Goal: Transaction & Acquisition: Purchase product/service

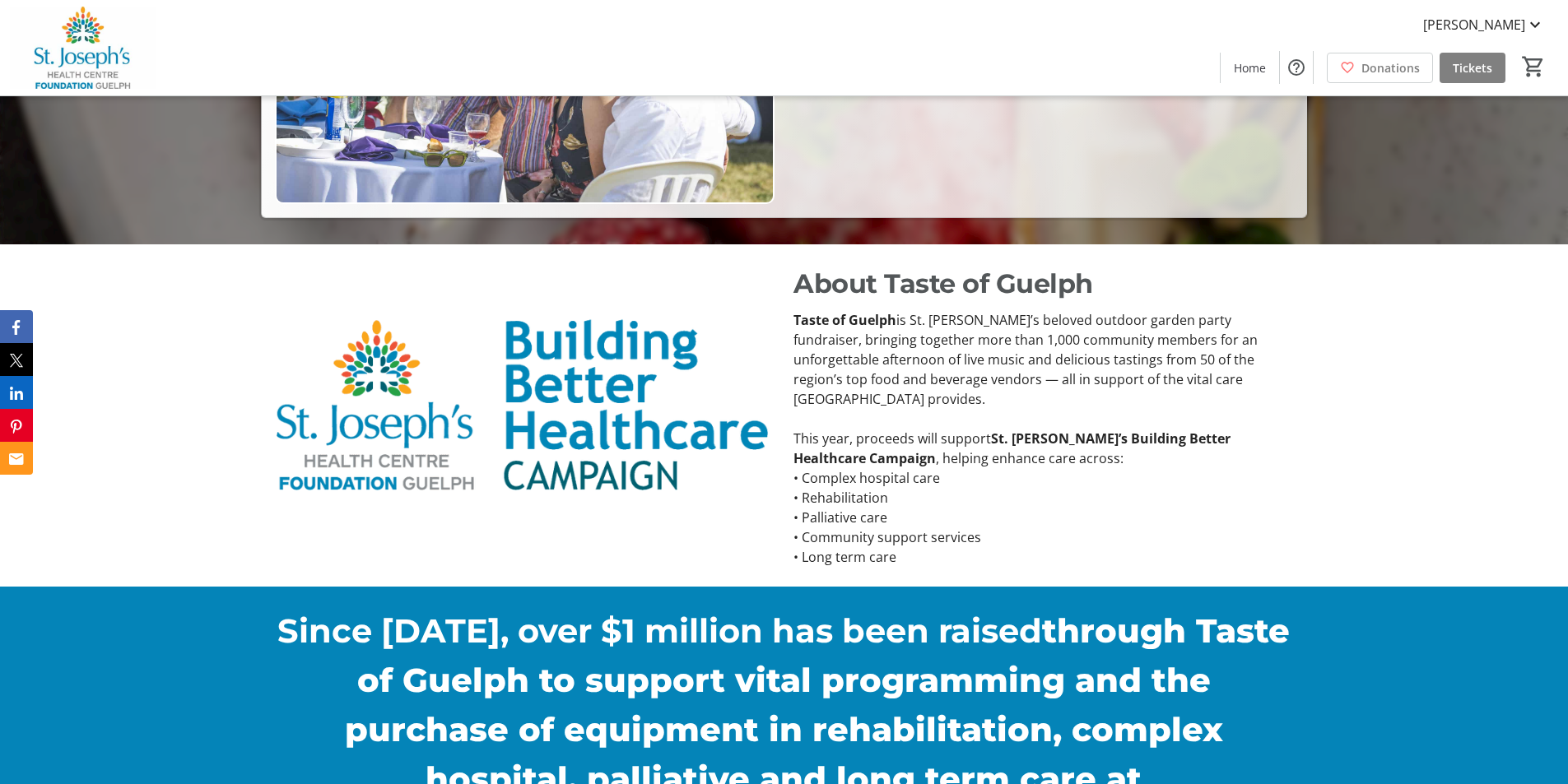
scroll to position [129, 0]
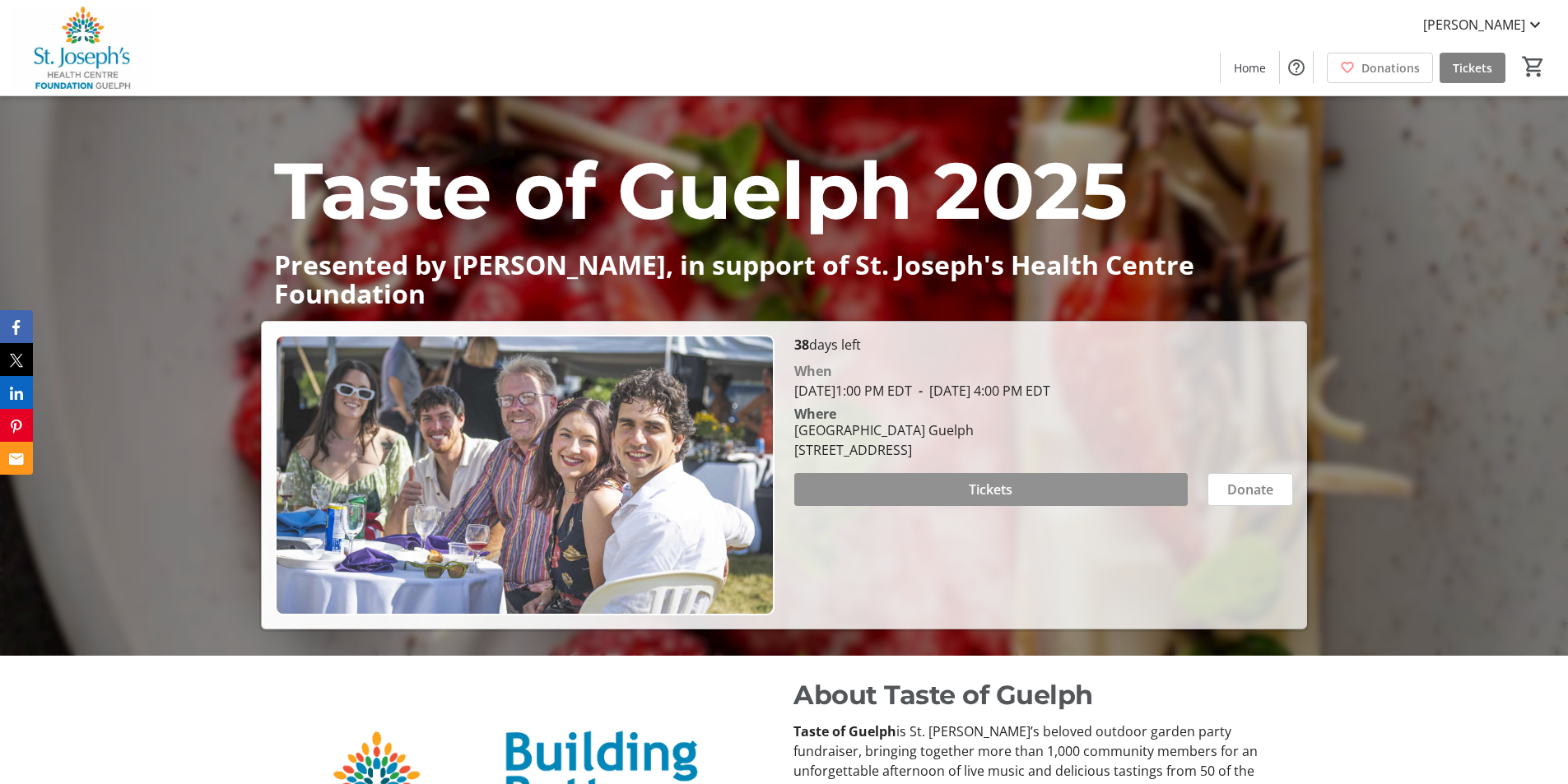
click at [966, 486] on span at bounding box center [990, 489] width 394 height 40
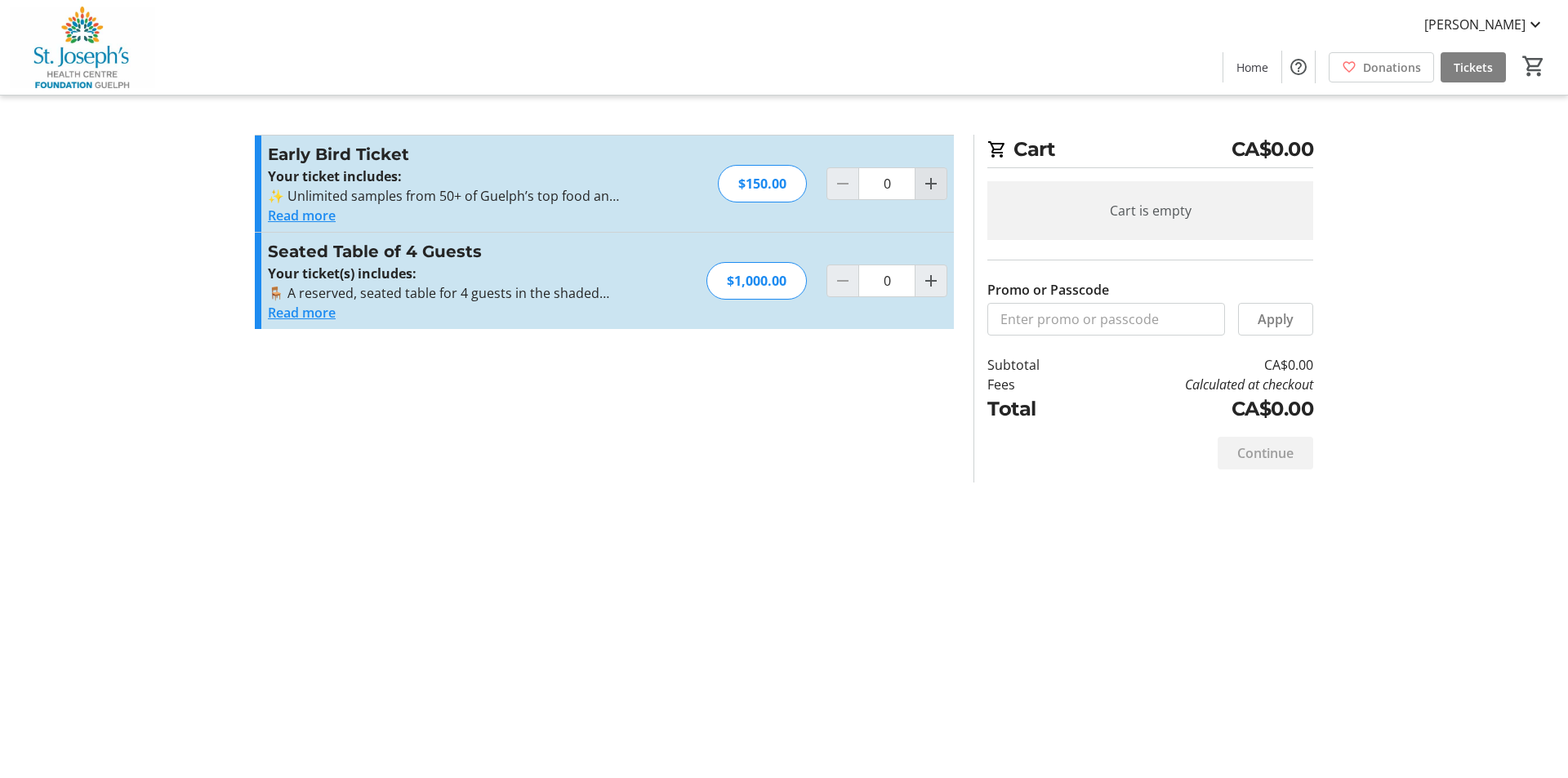
click at [931, 185] on mat-icon "Increment by one" at bounding box center [931, 183] width 20 height 20
type input "2"
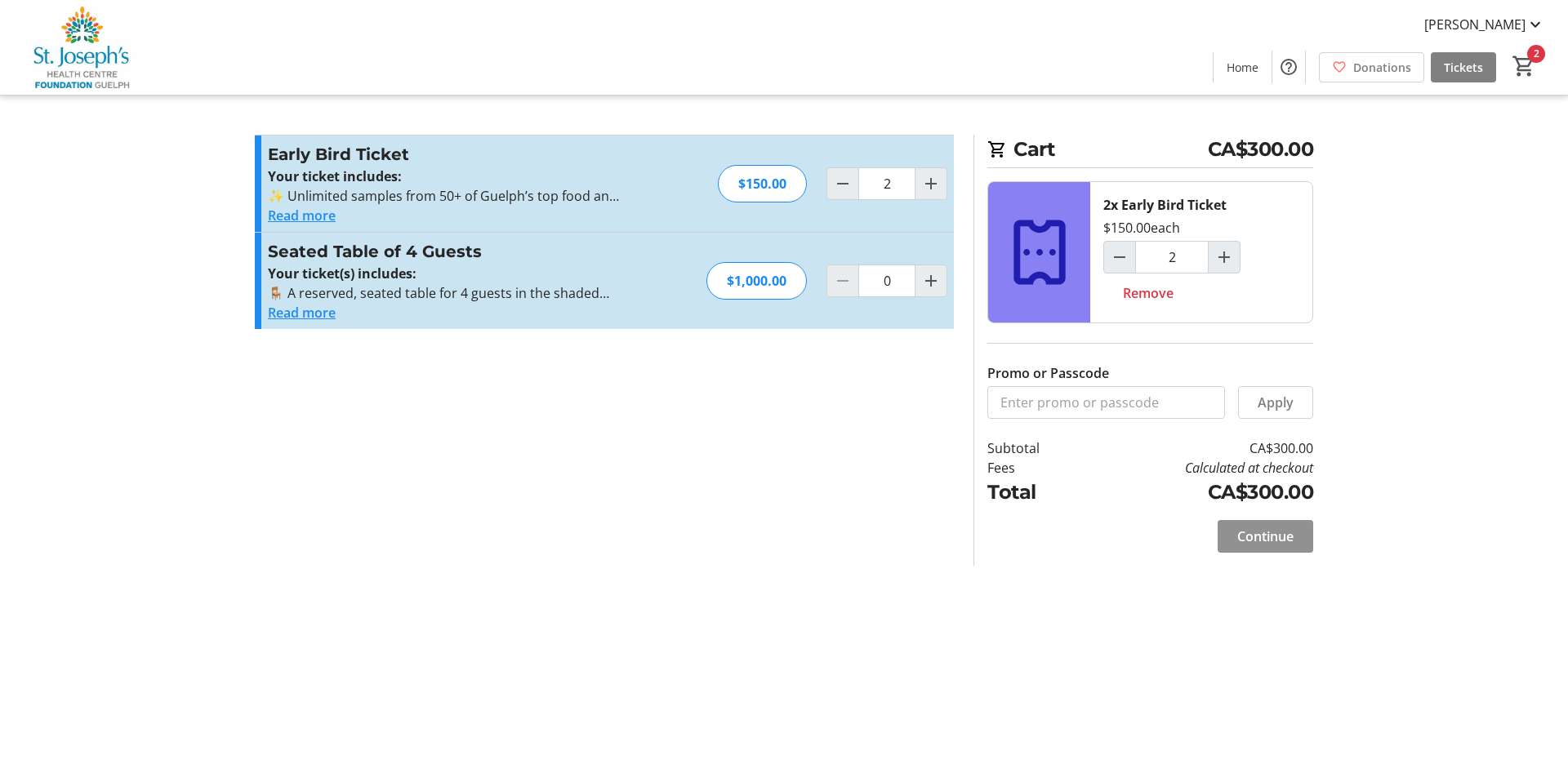
click at [1266, 539] on span "Continue" at bounding box center [1265, 536] width 56 height 20
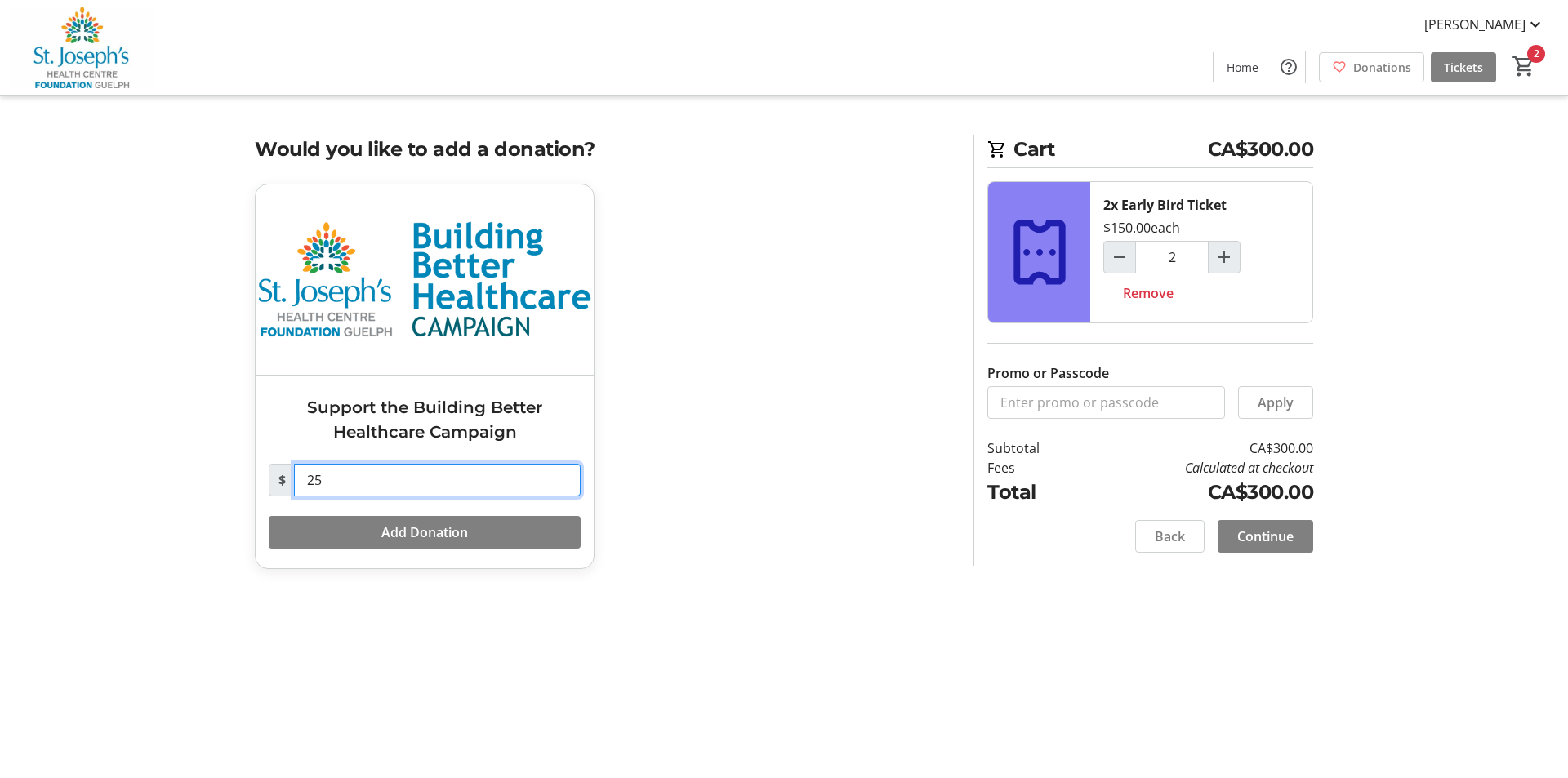
drag, startPoint x: 350, startPoint y: 485, endPoint x: 272, endPoint y: 452, distance: 84.7
click at [274, 479] on div "$ 25" at bounding box center [424, 480] width 312 height 33
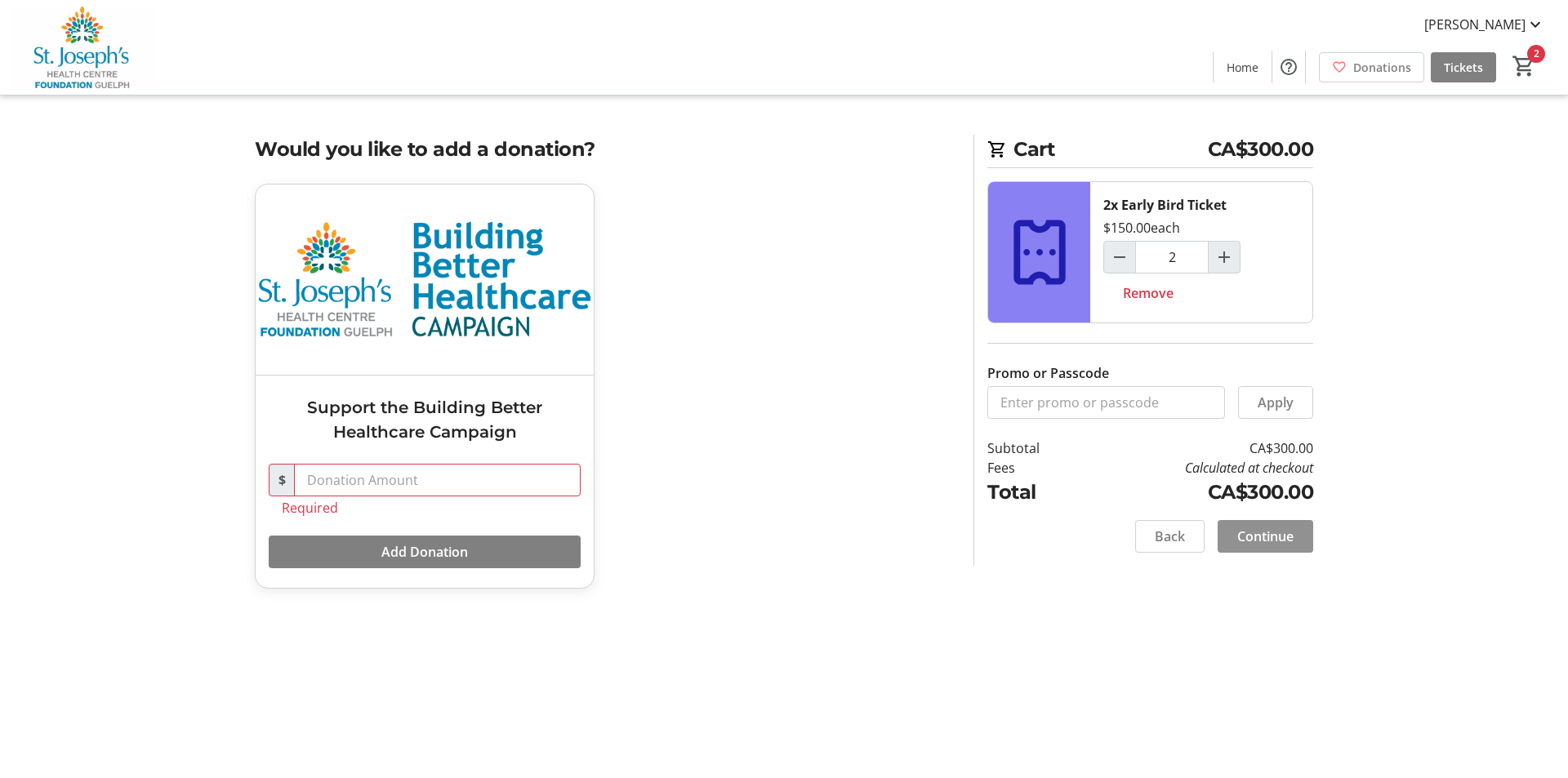
click at [1275, 536] on span "Continue" at bounding box center [1265, 536] width 56 height 20
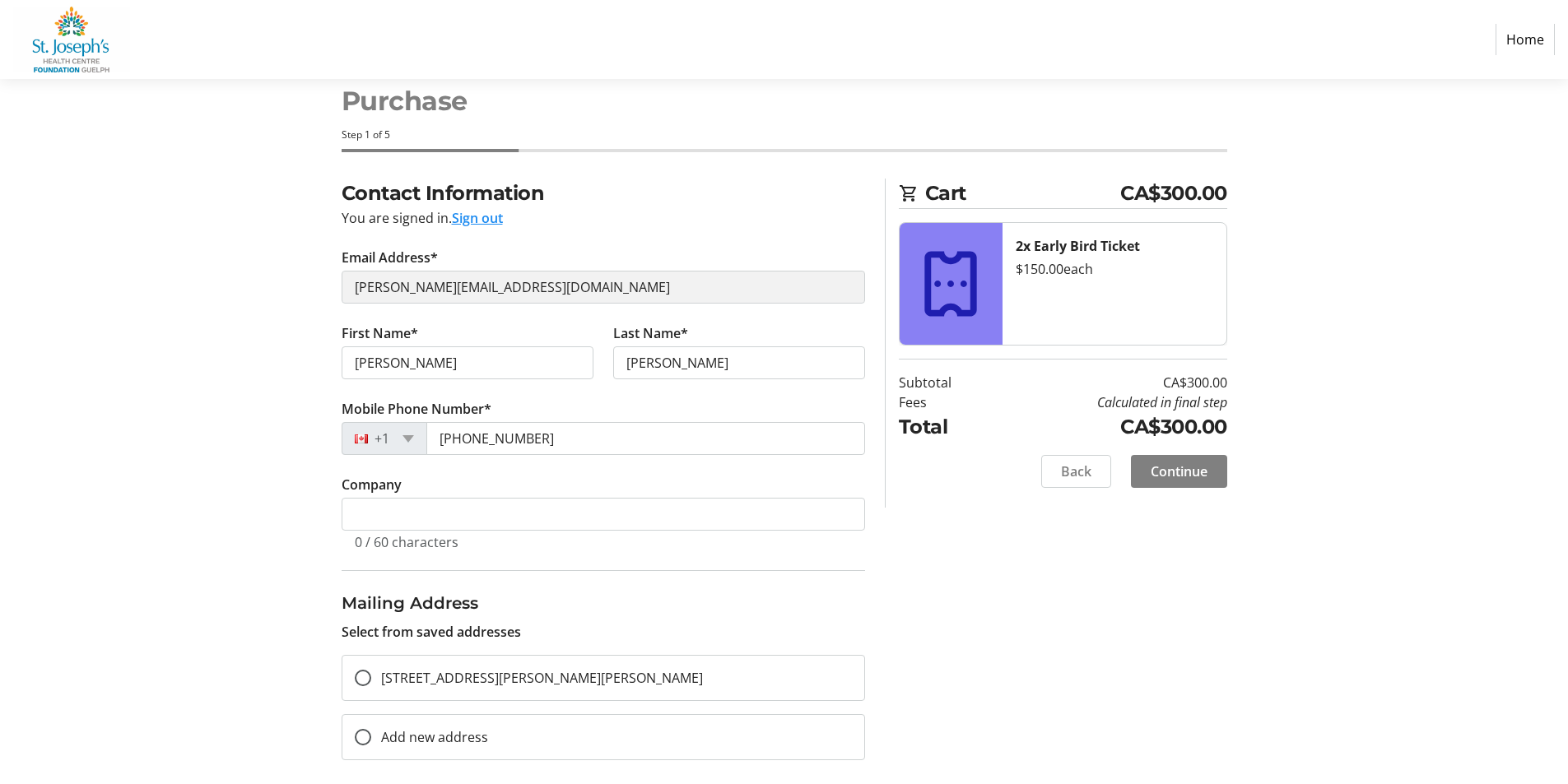
scroll to position [53, 0]
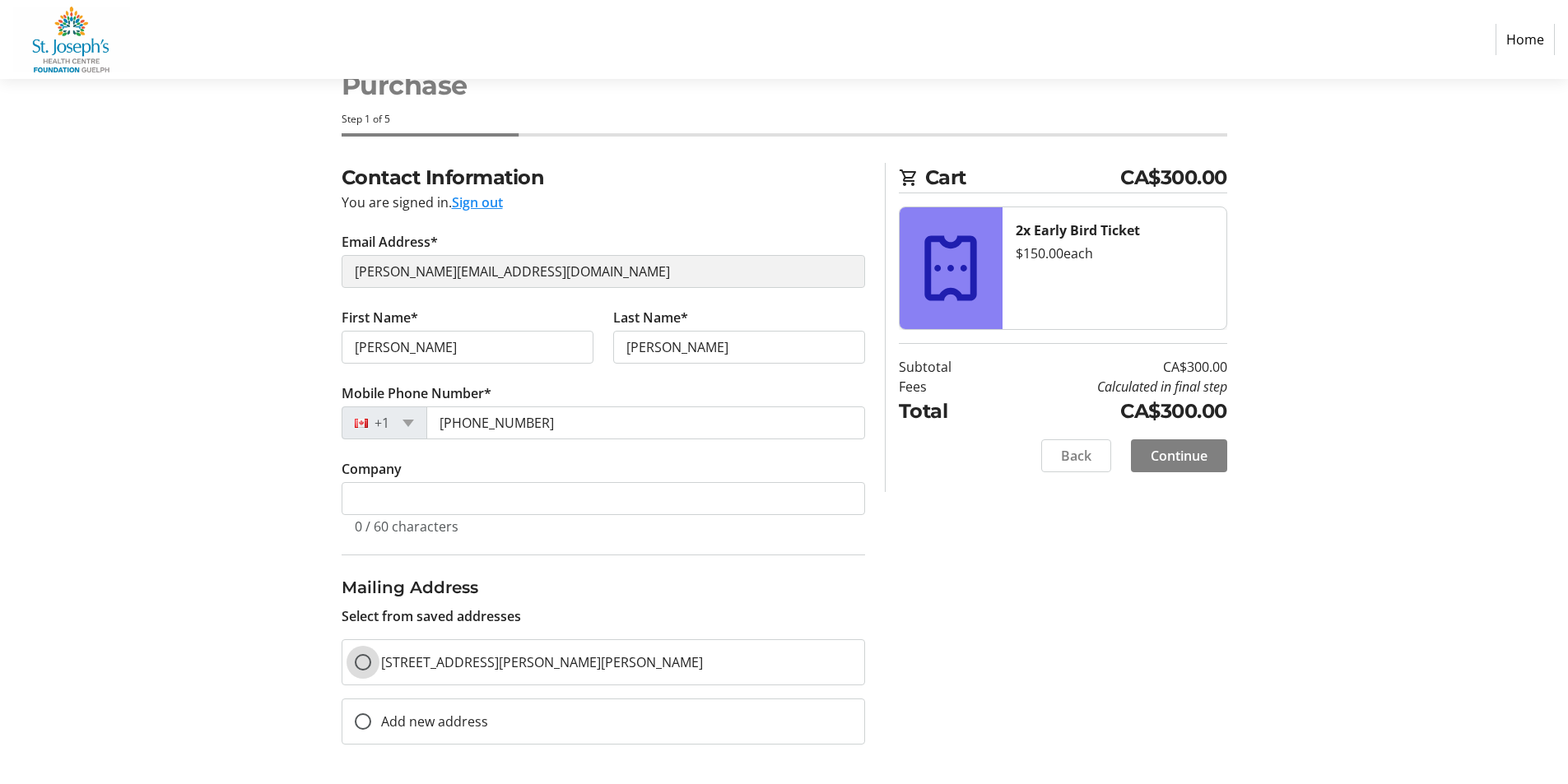
click at [363, 667] on input "[STREET_ADDRESS][PERSON_NAME][PERSON_NAME]" at bounding box center [363, 663] width 17 height 17
radio input "true"
click at [1193, 453] on span "Continue" at bounding box center [1178, 456] width 57 height 20
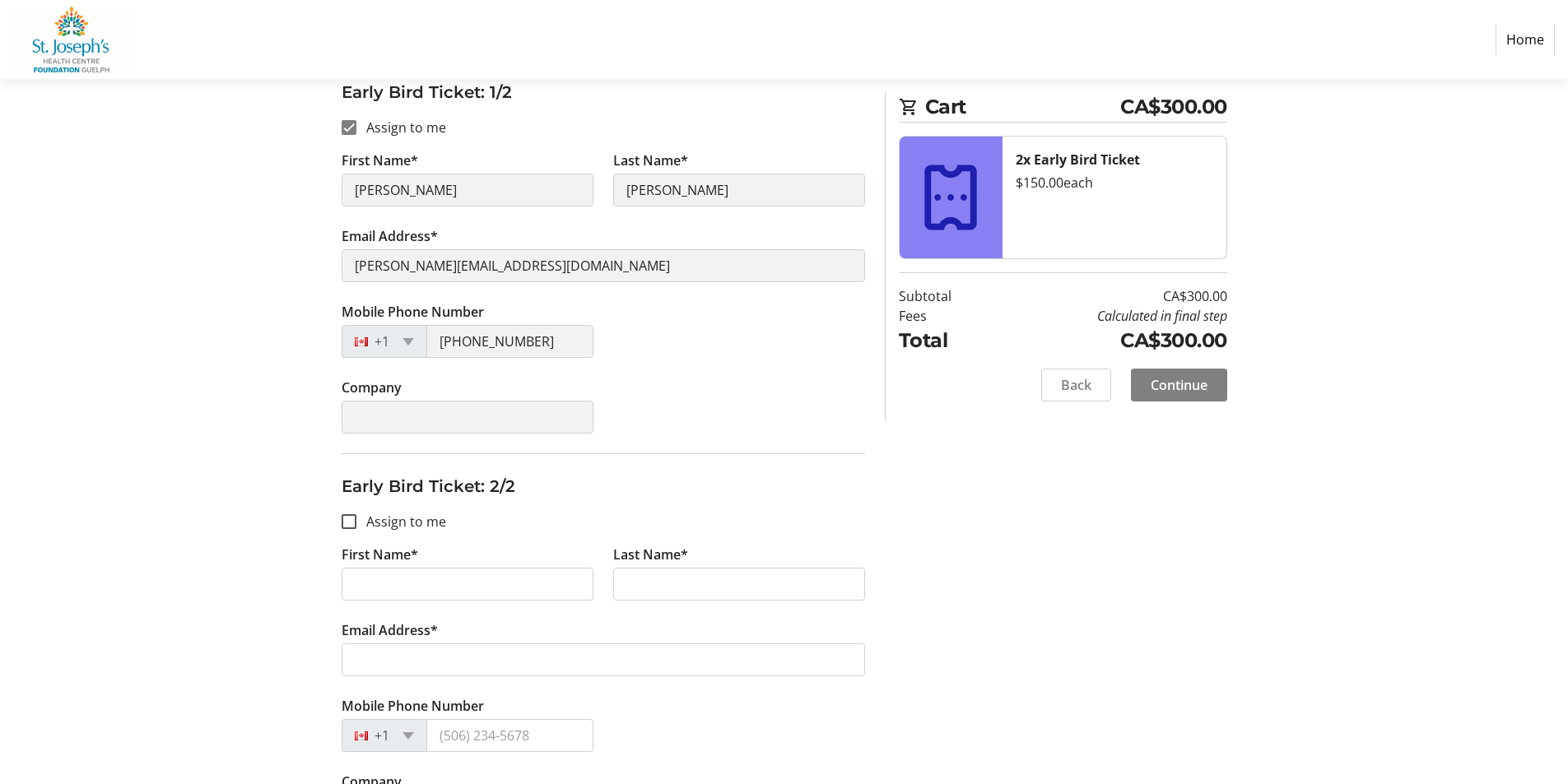
scroll to position [368, 0]
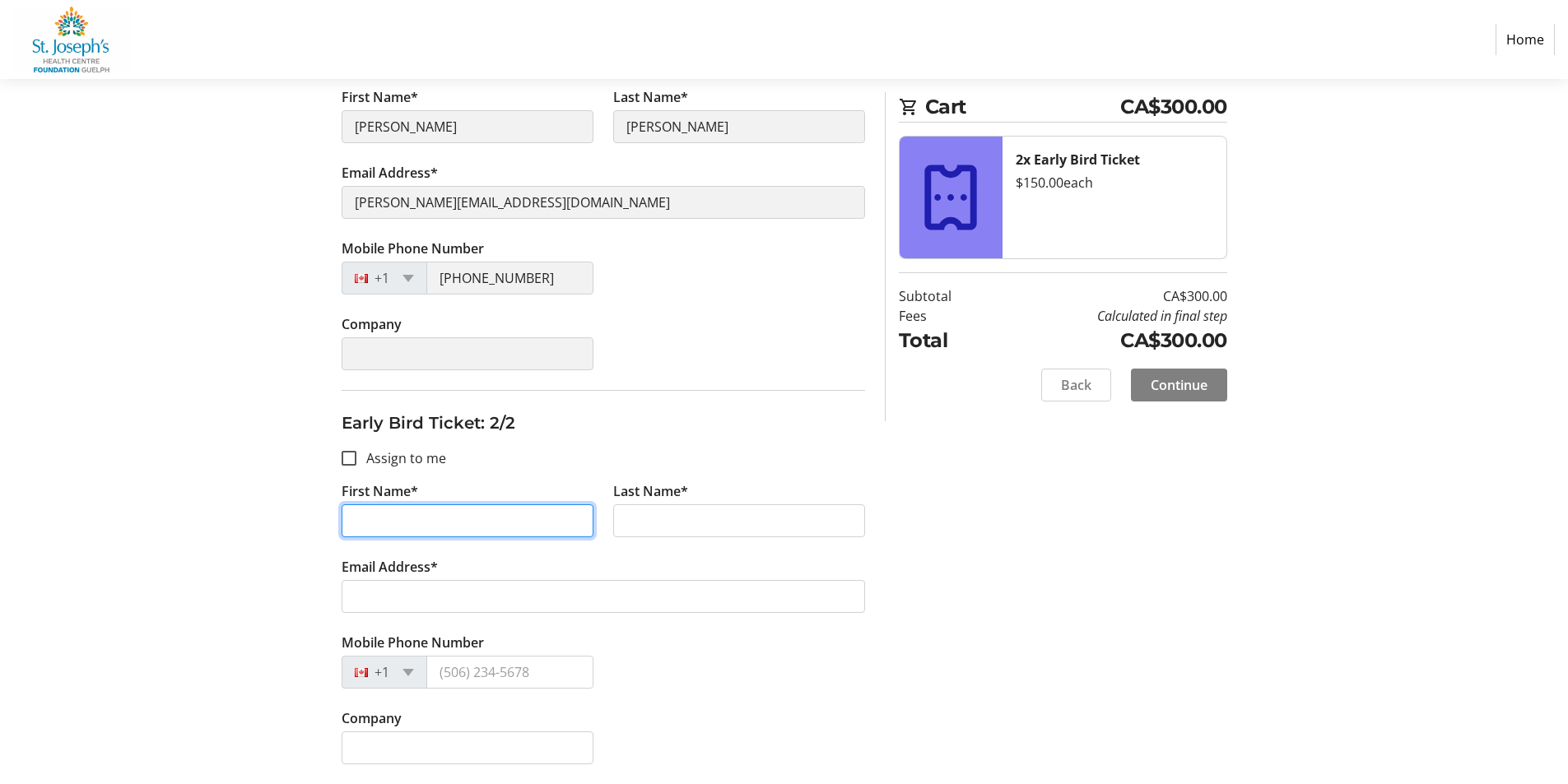
click at [437, 522] on input "First Name*" at bounding box center [467, 521] width 252 height 33
type input "[PERSON_NAME]"
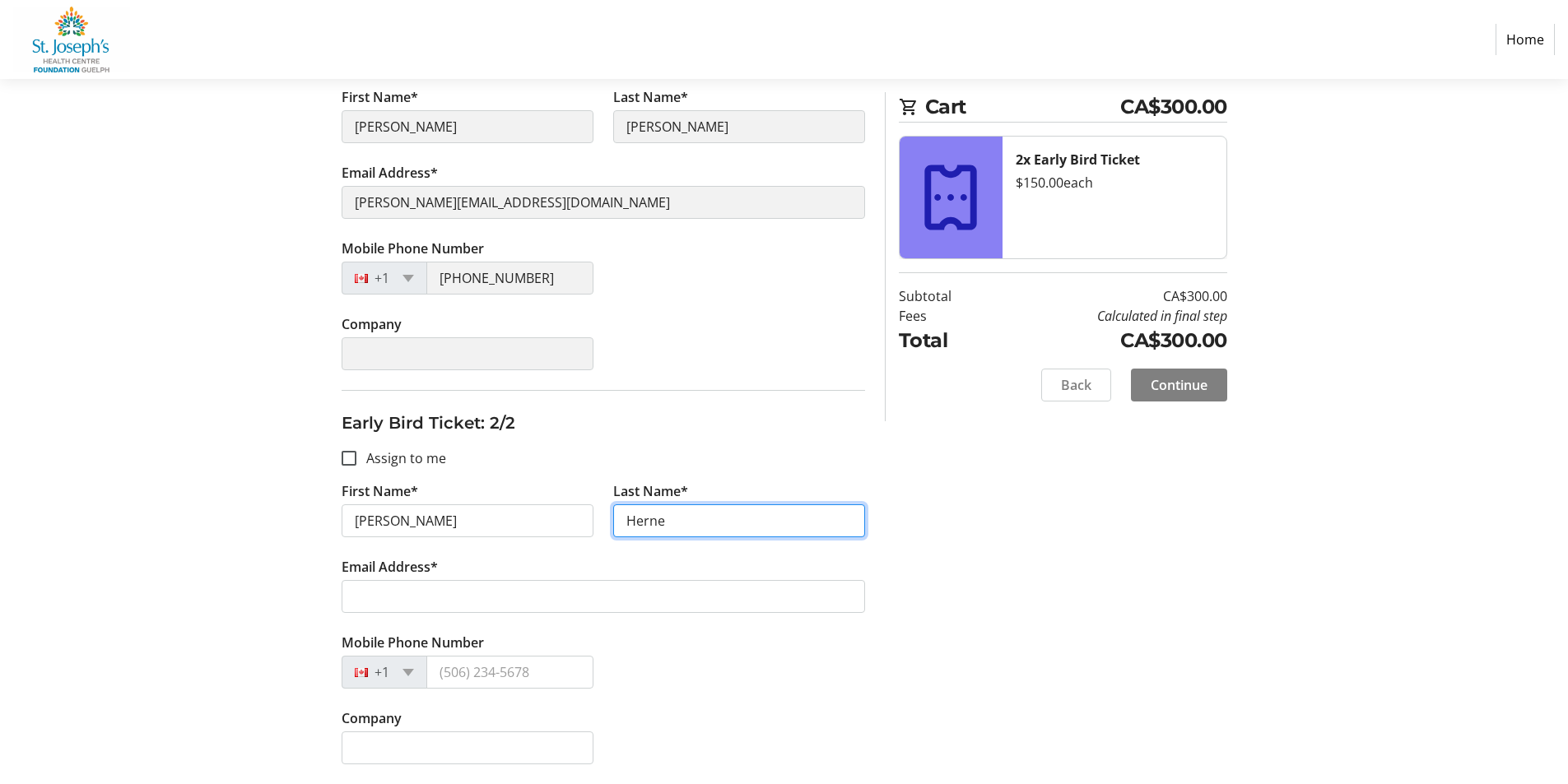
type input "Herne"
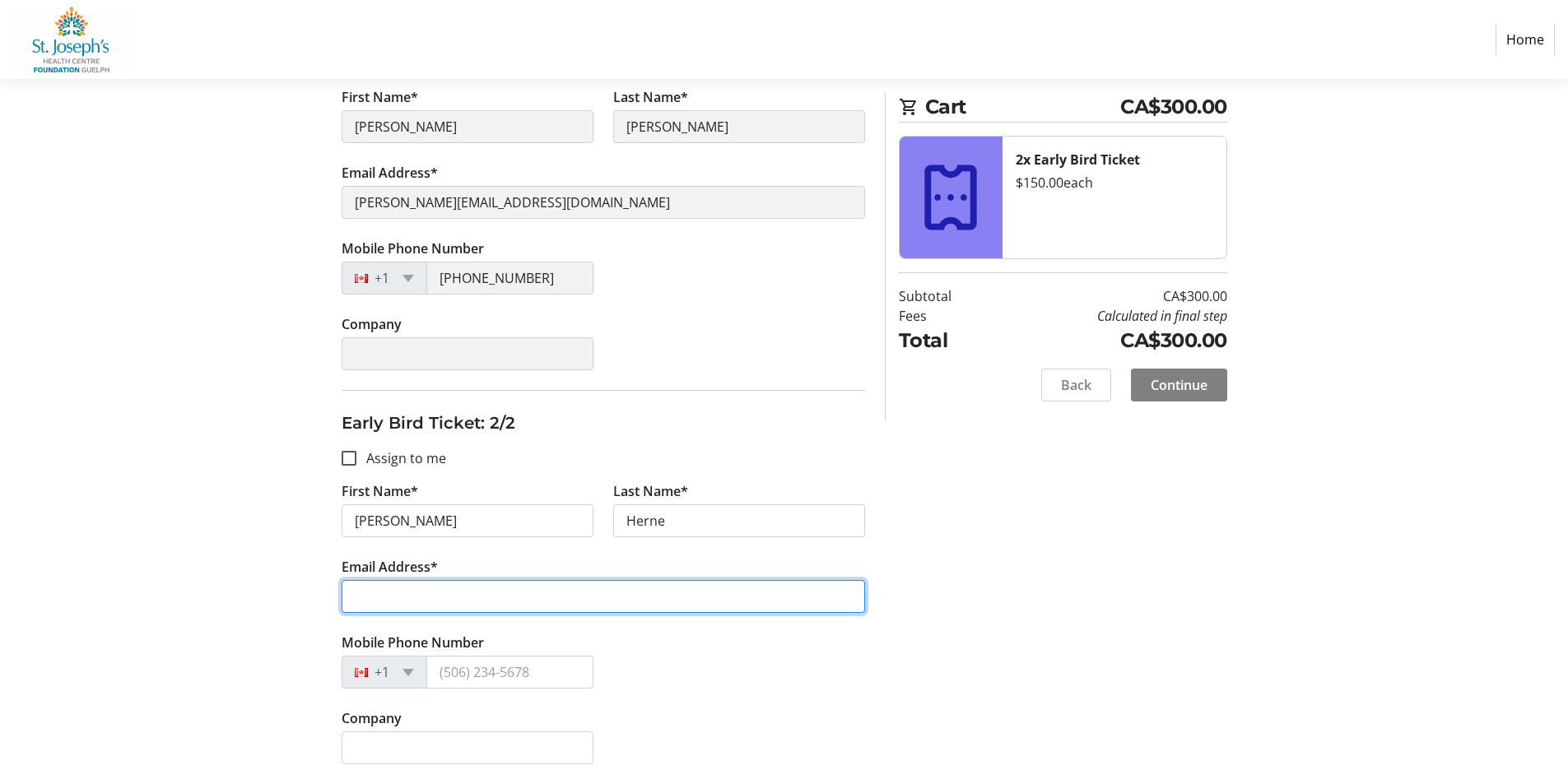
click at [404, 582] on input "Email Address*" at bounding box center [603, 597] width 523 height 33
type input "[EMAIL_ADDRESS][DOMAIN_NAME]"
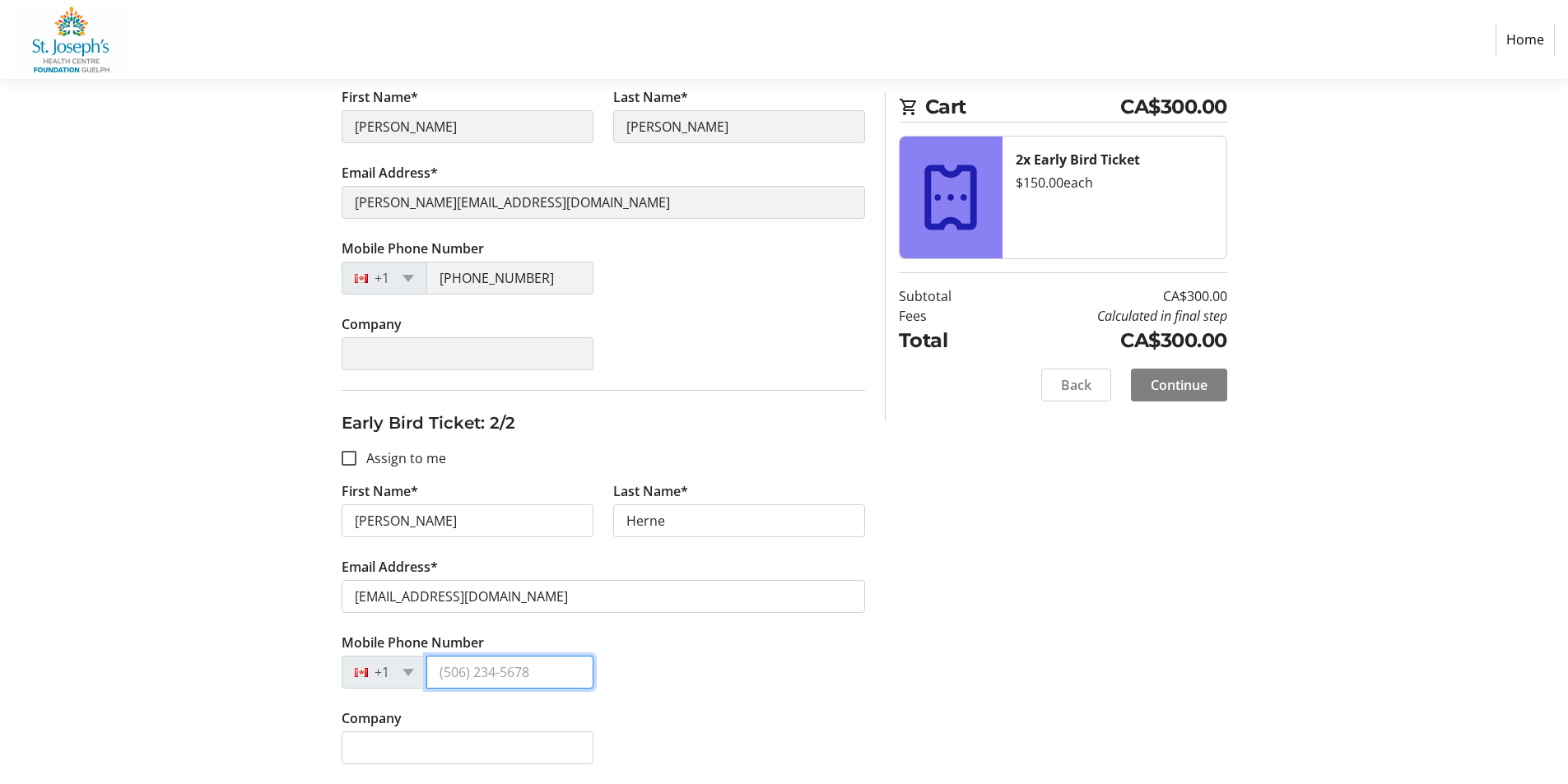
click at [469, 684] on input "Mobile Phone Number" at bounding box center [510, 673] width 167 height 33
type input "[PHONE_NUMBER]"
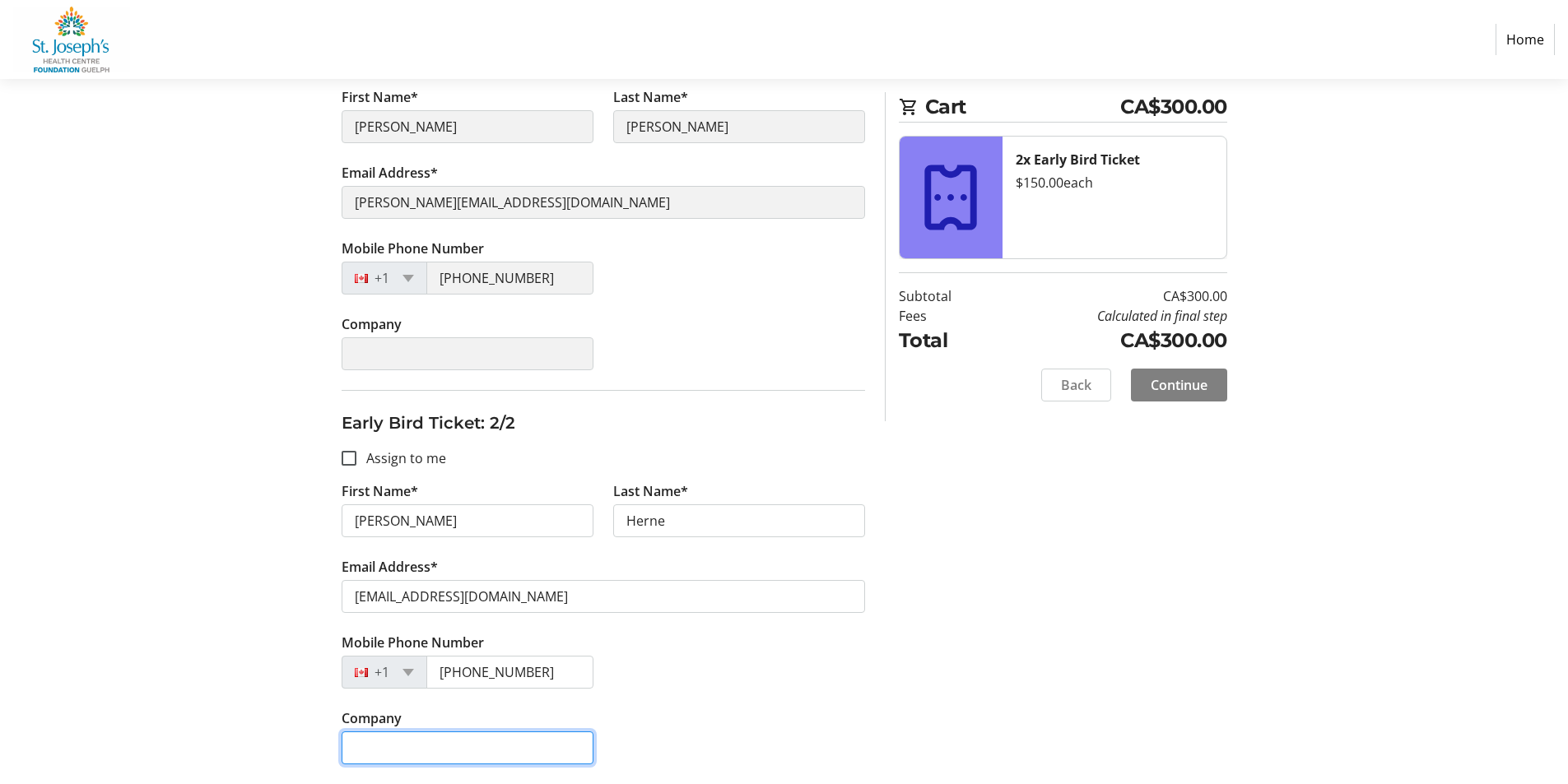
click at [409, 734] on input "Company" at bounding box center [467, 748] width 252 height 33
click at [465, 759] on input "Company" at bounding box center [467, 748] width 252 height 33
type input "[PERSON_NAME] Hospital Foundation"
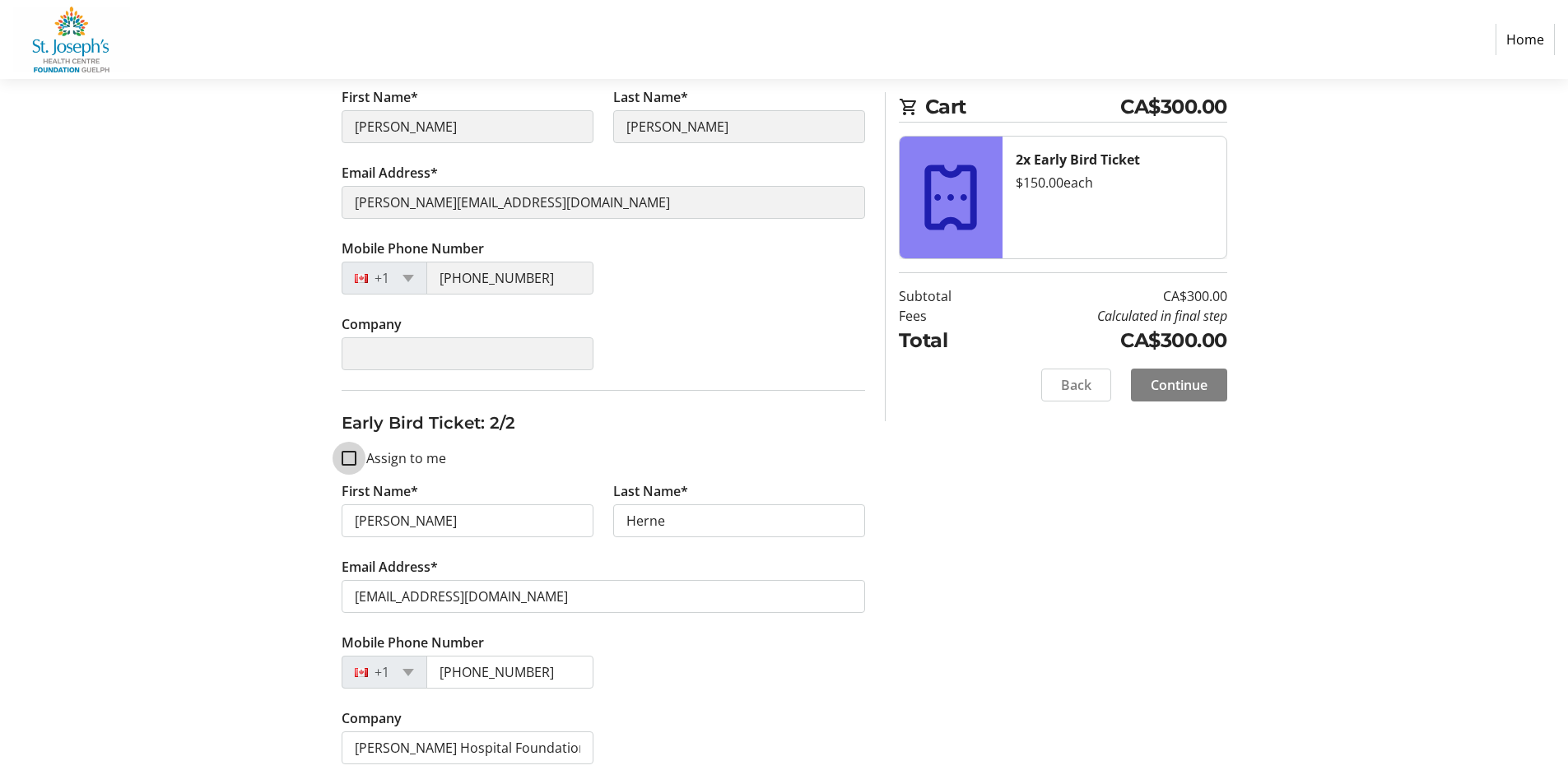
click at [352, 456] on input "Assign to me" at bounding box center [349, 458] width 15 height 15
checkbox input "true"
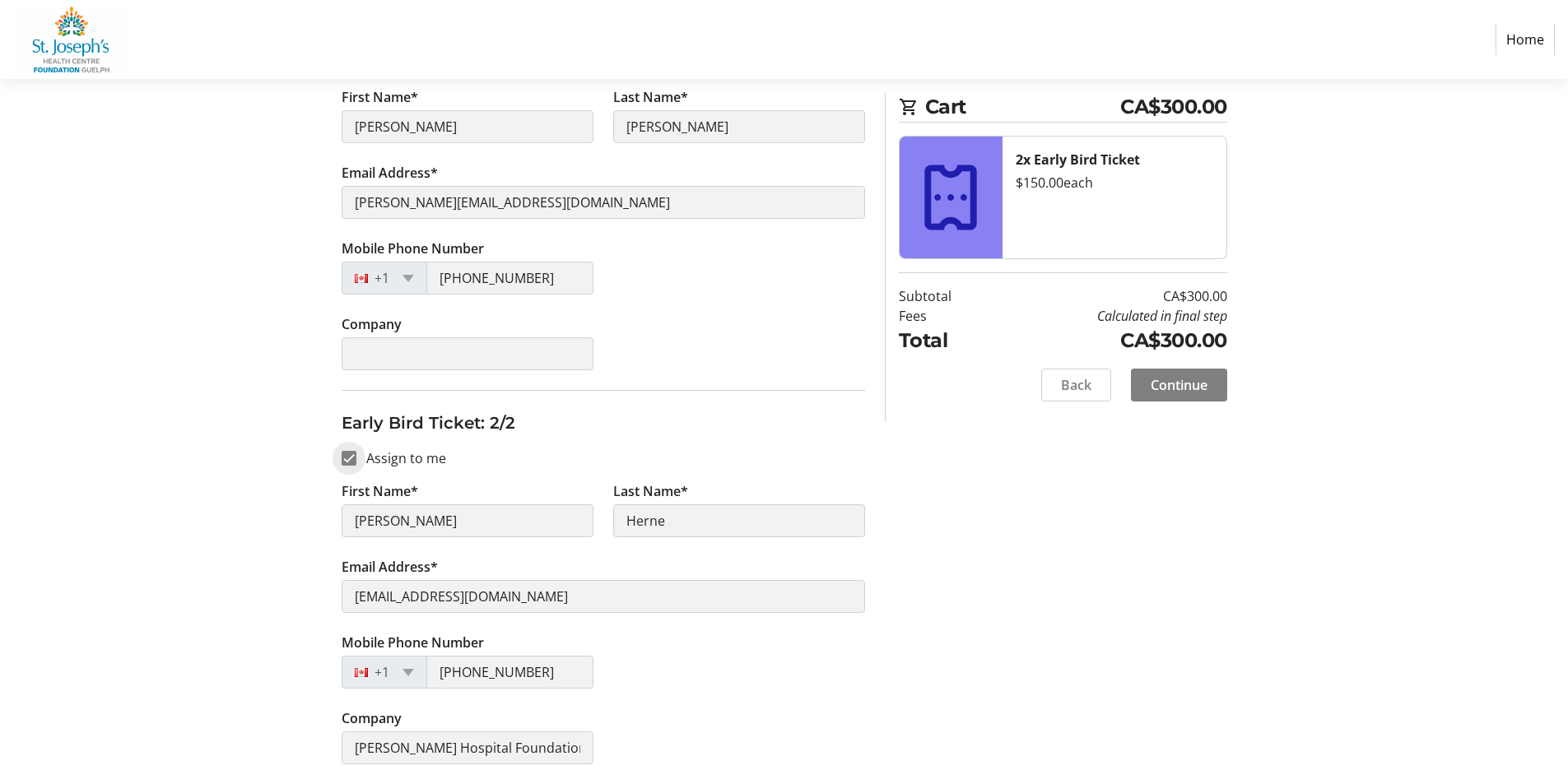
type input "[PERSON_NAME]"
type input "[PERSON_NAME][EMAIL_ADDRESS][DOMAIN_NAME]"
type input "[PHONE_NUMBER]"
click at [1212, 389] on span at bounding box center [1178, 385] width 97 height 40
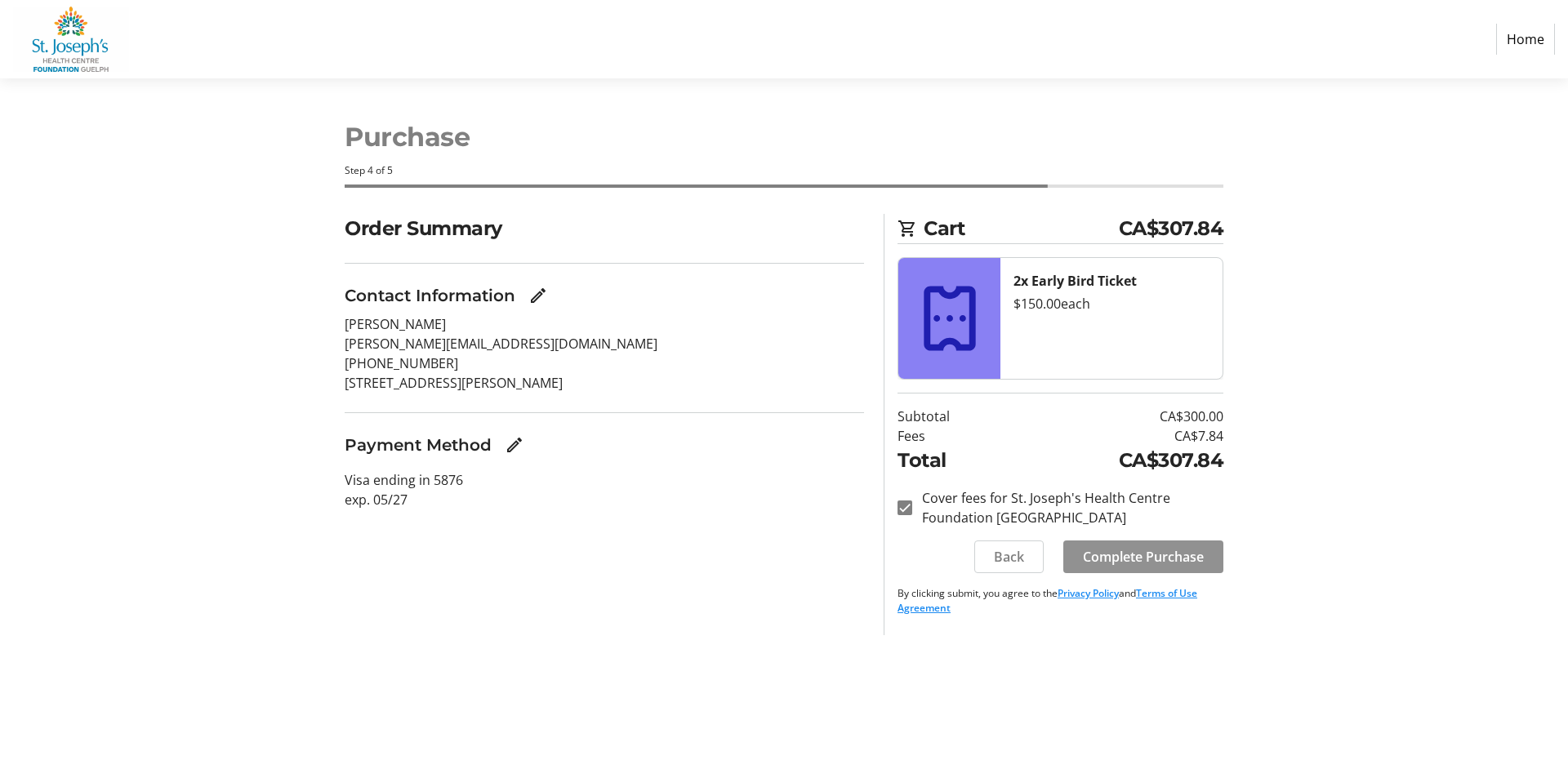
click at [1141, 554] on span "Complete Purchase" at bounding box center [1143, 557] width 121 height 20
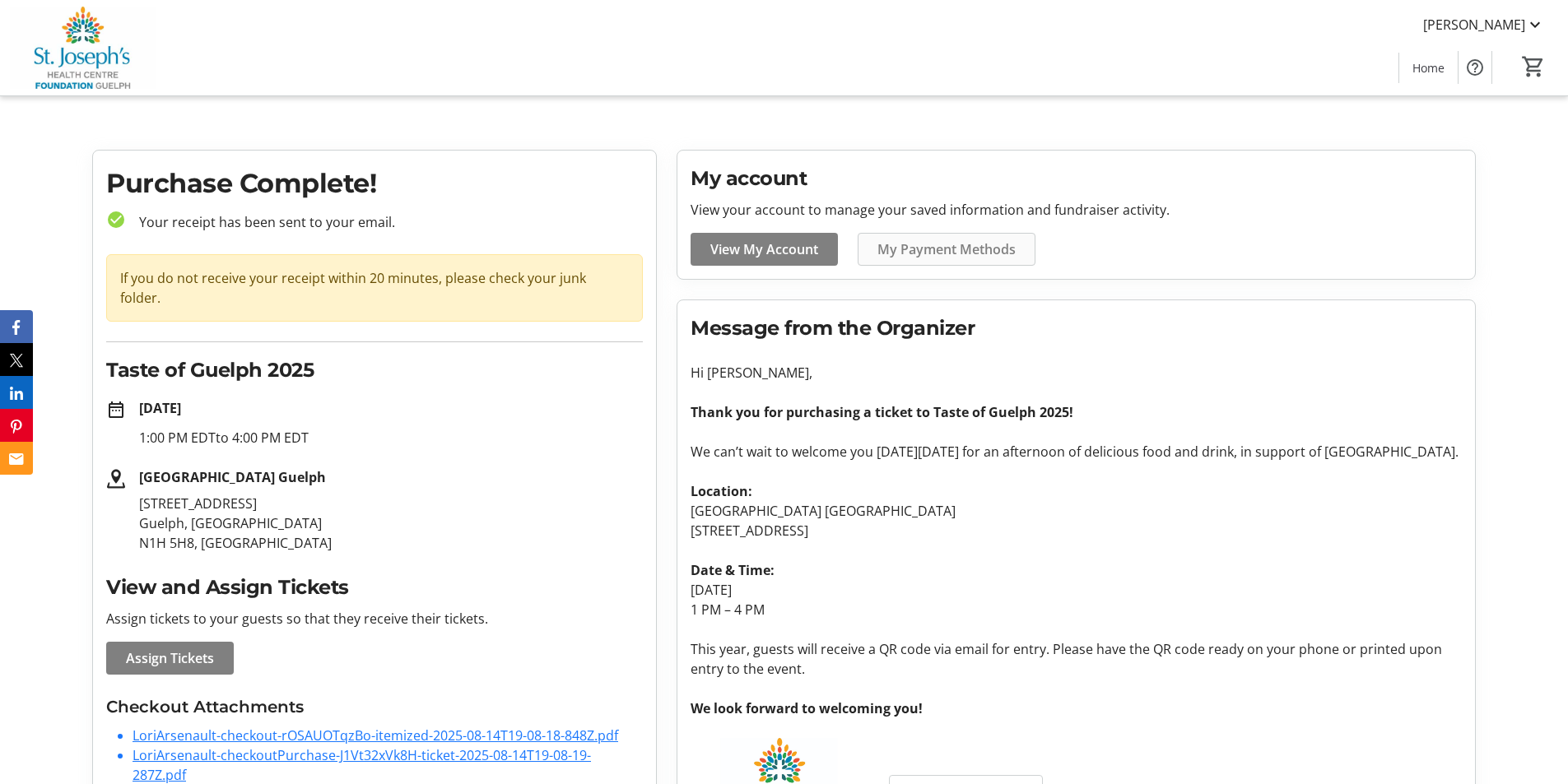
click at [945, 232] on span at bounding box center [946, 249] width 176 height 40
